Goal: Task Accomplishment & Management: Use online tool/utility

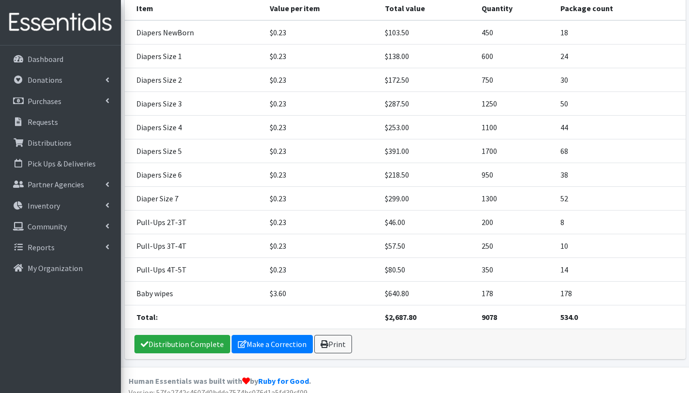
scroll to position [183, 0]
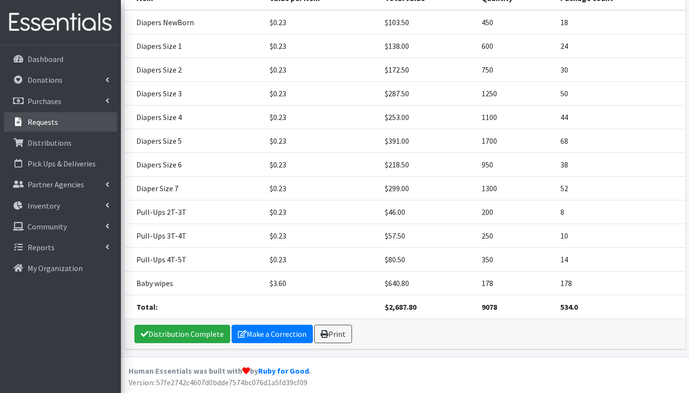
click at [40, 122] on p "Requests" at bounding box center [43, 122] width 30 height 10
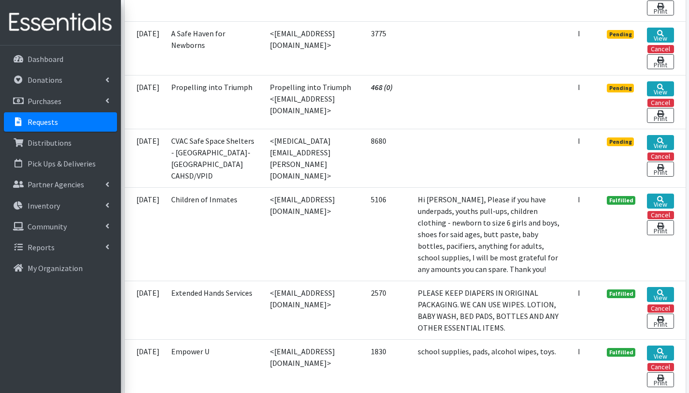
scroll to position [274, 0]
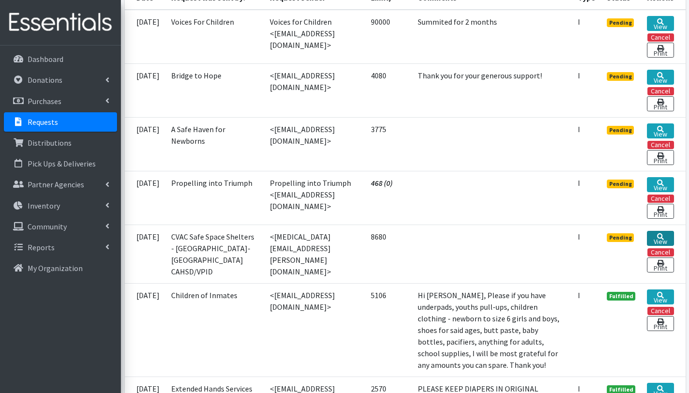
click at [657, 231] on link "View" at bounding box center [660, 238] width 27 height 15
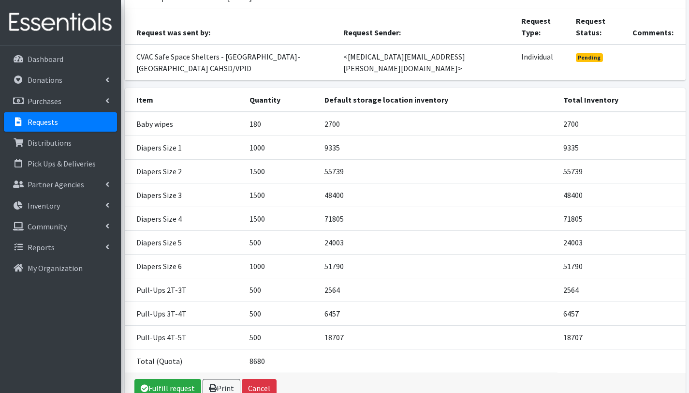
scroll to position [106, 0]
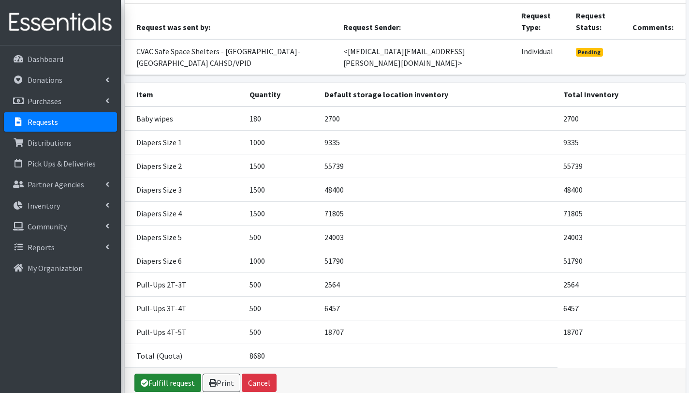
click at [178, 373] on link "Fulfill request" at bounding box center [167, 382] width 67 height 18
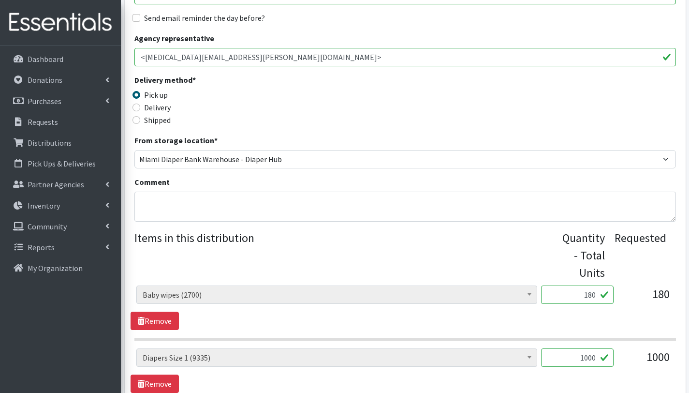
scroll to position [242, 0]
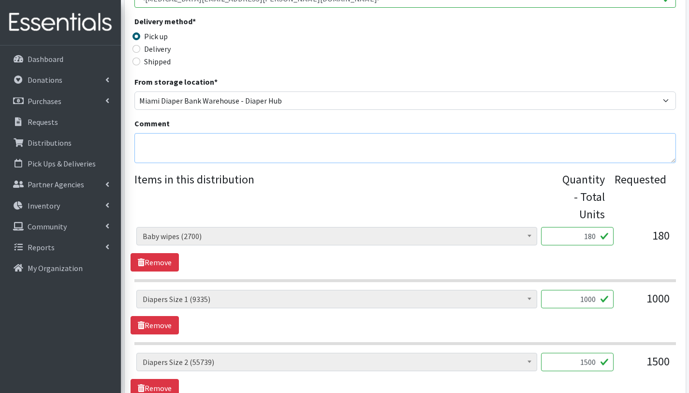
click at [150, 145] on textarea "Comment" at bounding box center [404, 148] width 541 height 30
type textarea "This order is serving 170 children."
click at [593, 235] on input "180" at bounding box center [577, 236] width 73 height 18
type input "170"
click at [479, 202] on legend "Items in this distribution" at bounding box center [348, 195] width 428 height 48
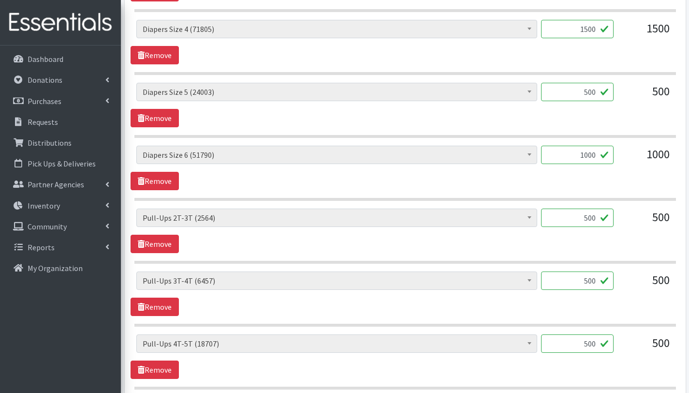
scroll to position [821, 0]
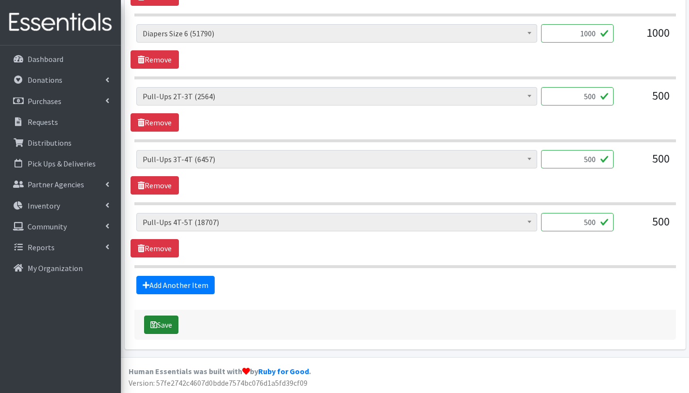
click at [170, 325] on button "Save" at bounding box center [161, 324] width 34 height 18
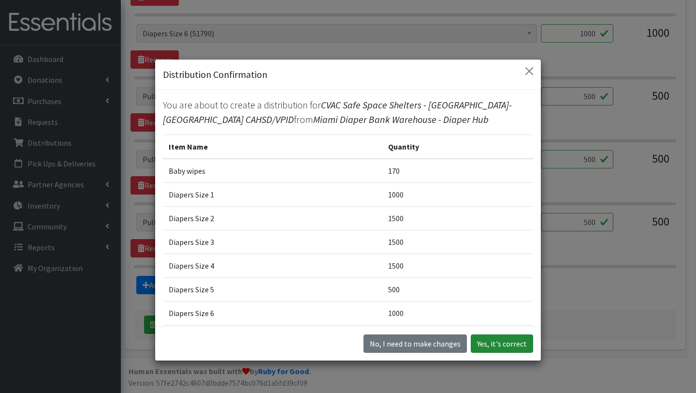
click at [502, 344] on button "Yes, it's correct" at bounding box center [502, 343] width 62 height 18
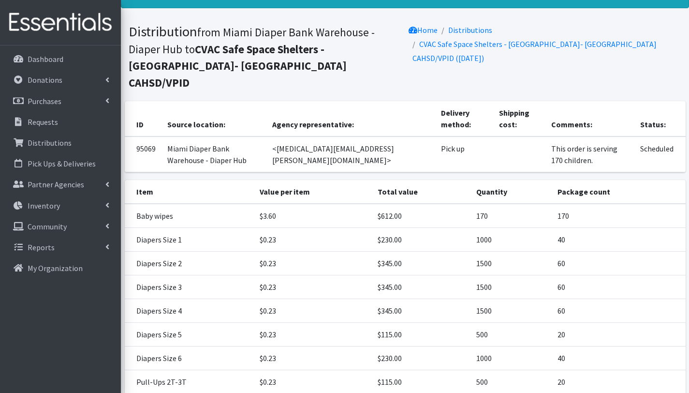
scroll to position [204, 0]
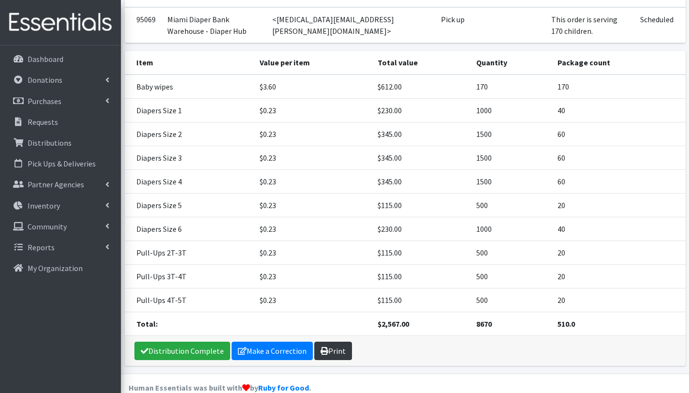
click at [337, 341] on link "Print" at bounding box center [333, 350] width 38 height 18
